Goal: Transaction & Acquisition: Purchase product/service

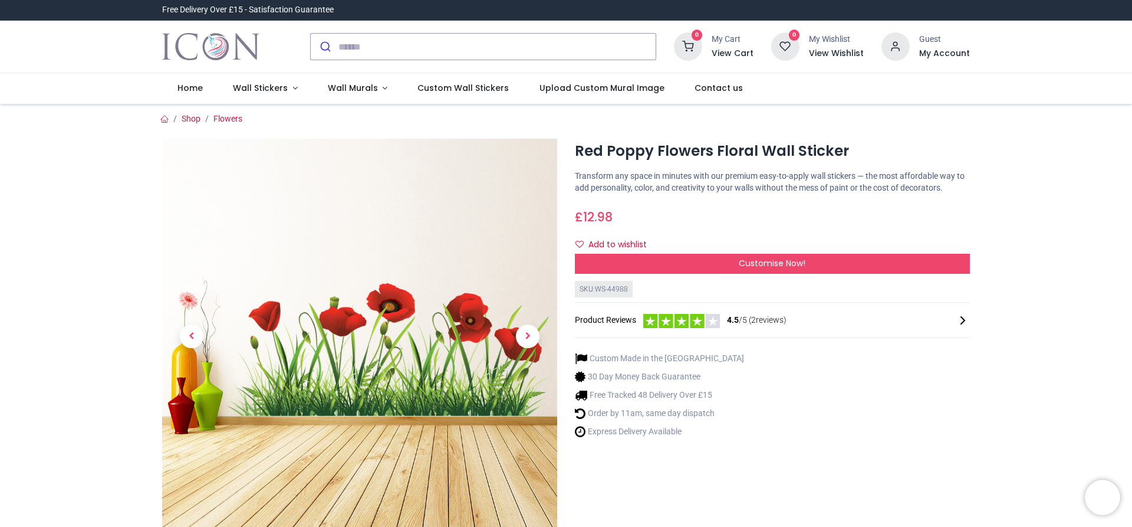
click at [311, 212] on img at bounding box center [359, 336] width 395 height 395
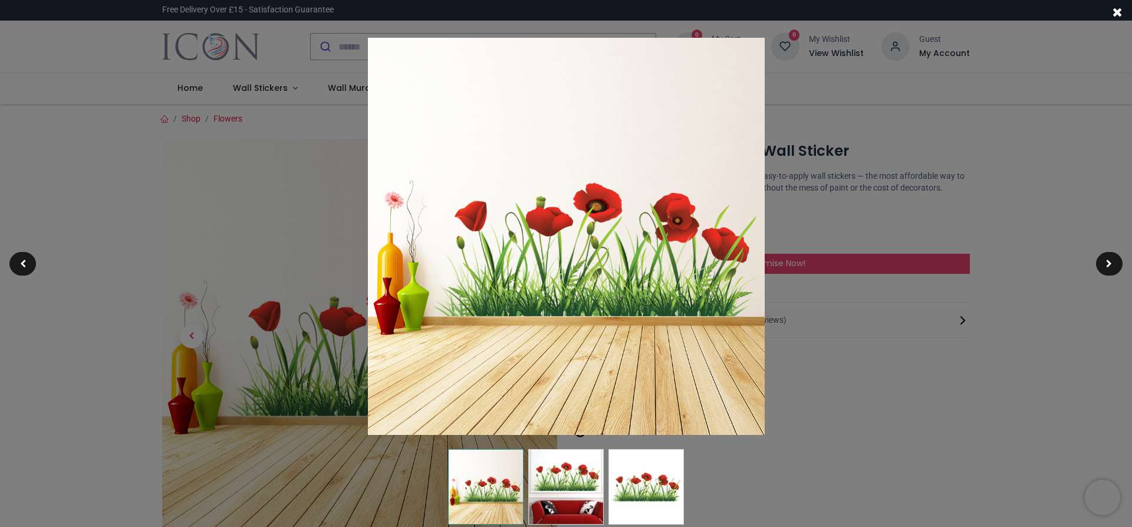
click at [507, 482] on img at bounding box center [485, 486] width 75 height 75
click at [562, 497] on img at bounding box center [565, 486] width 75 height 75
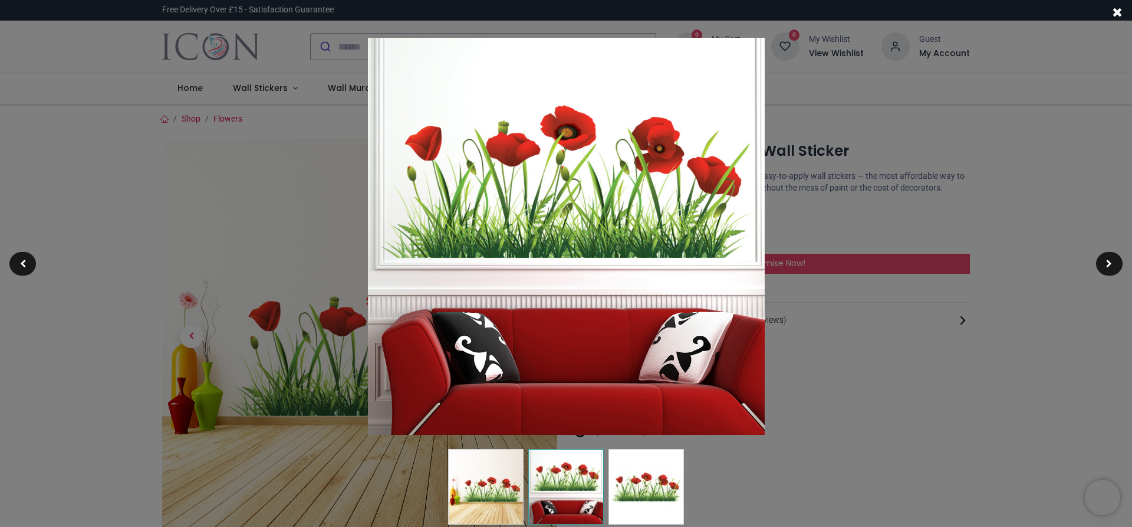
click at [649, 491] on img at bounding box center [646, 486] width 75 height 75
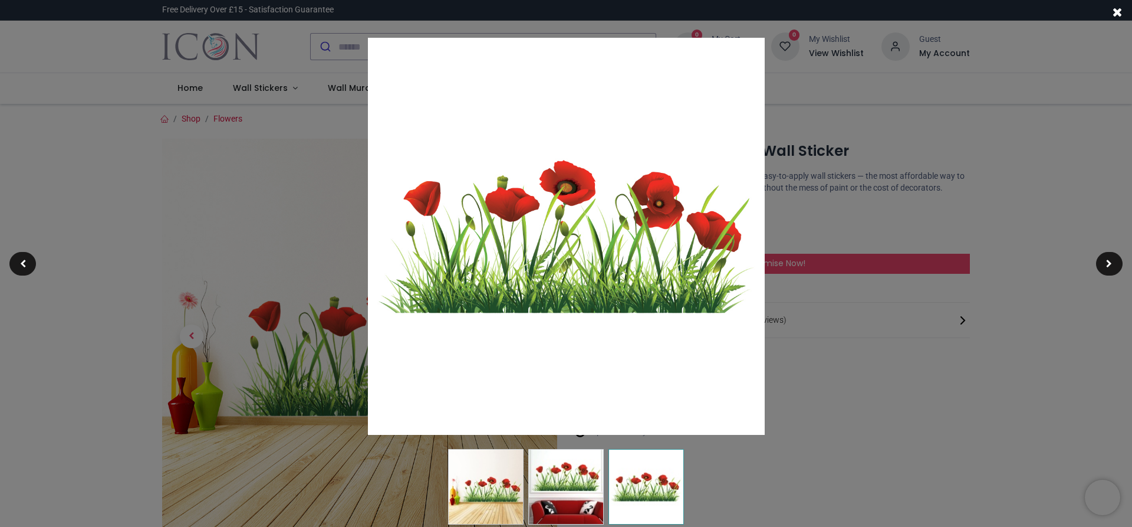
click at [469, 484] on img at bounding box center [485, 486] width 75 height 75
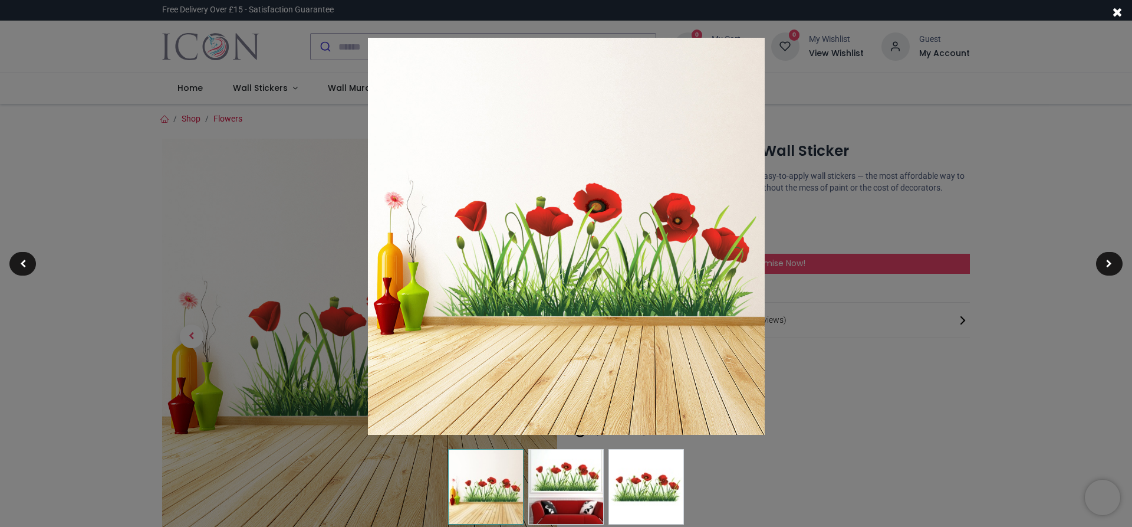
click at [580, 484] on img at bounding box center [565, 486] width 75 height 75
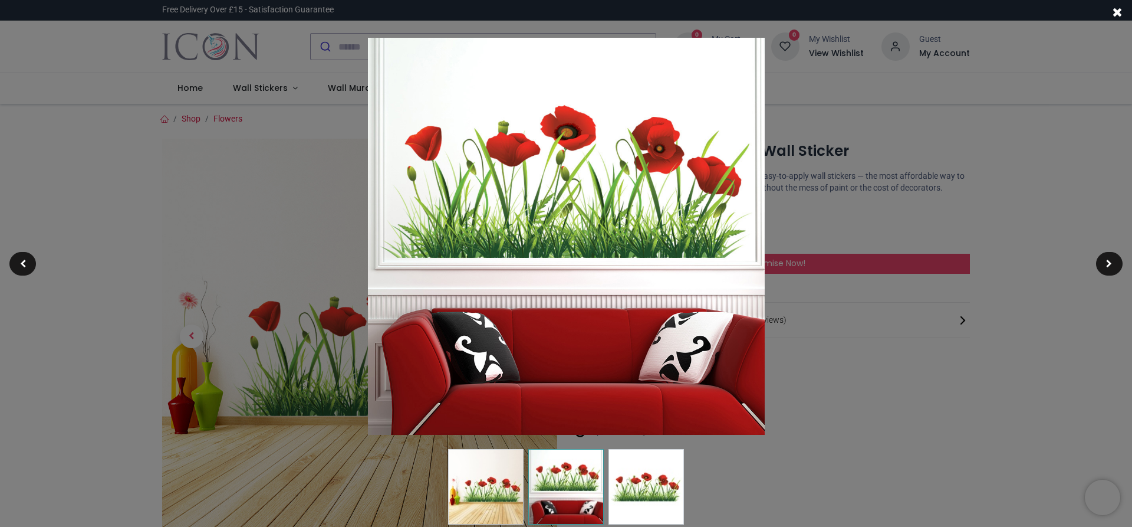
click at [961, 343] on div at bounding box center [566, 263] width 1132 height 527
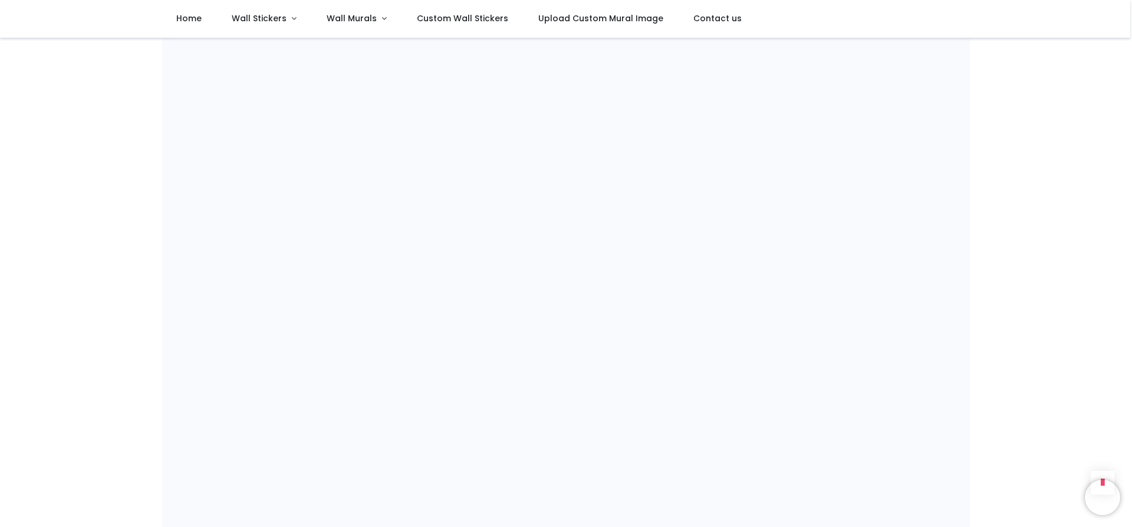
scroll to position [842, 0]
